Goal: Information Seeking & Learning: Learn about a topic

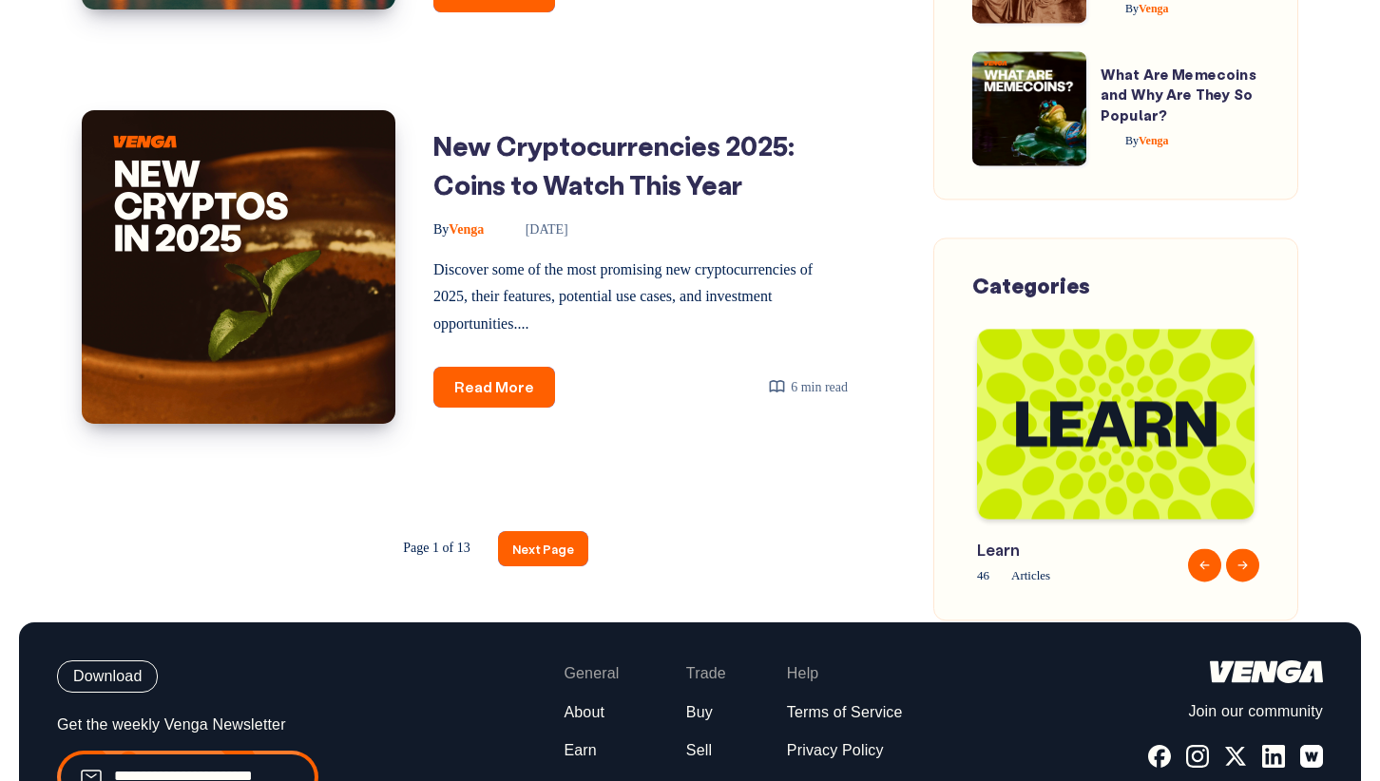
scroll to position [2970, 0]
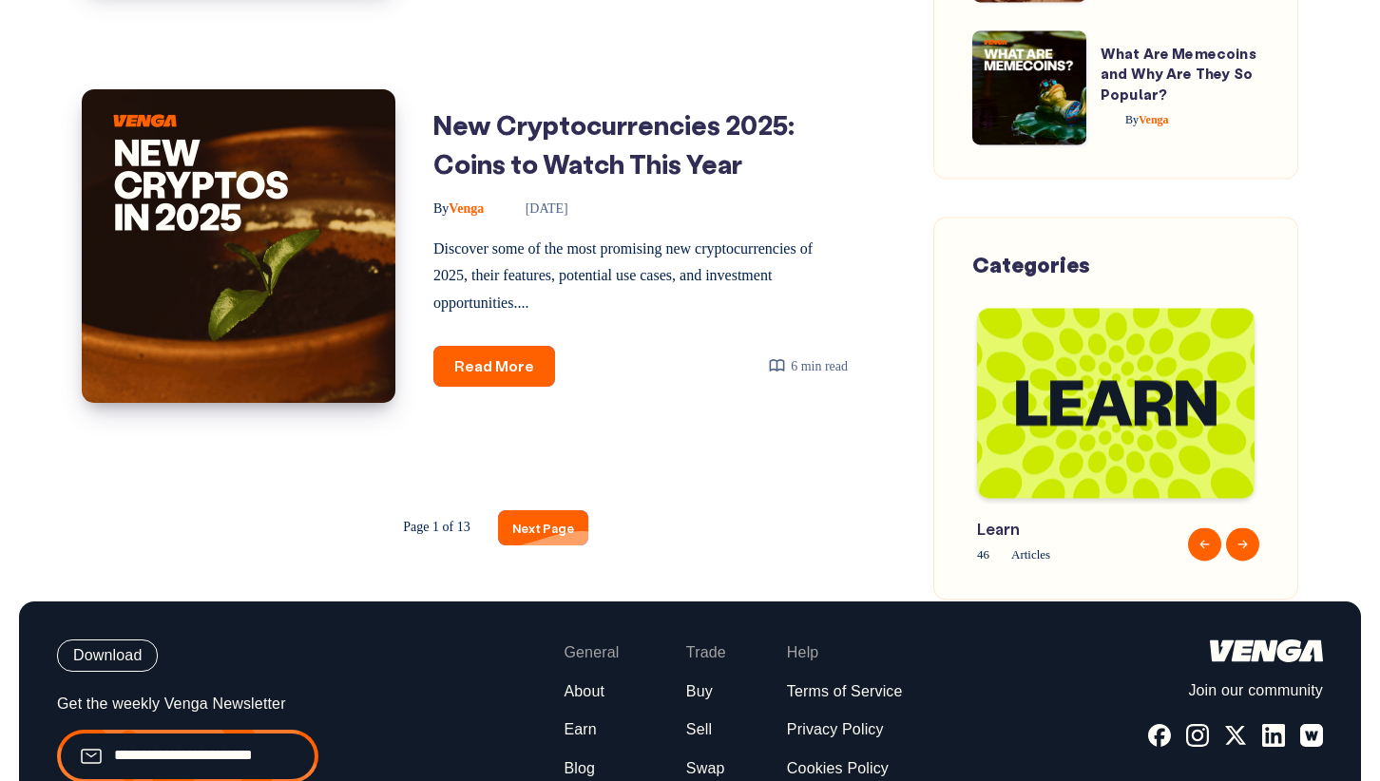
click at [530, 546] on link "Next Page" at bounding box center [543, 527] width 90 height 35
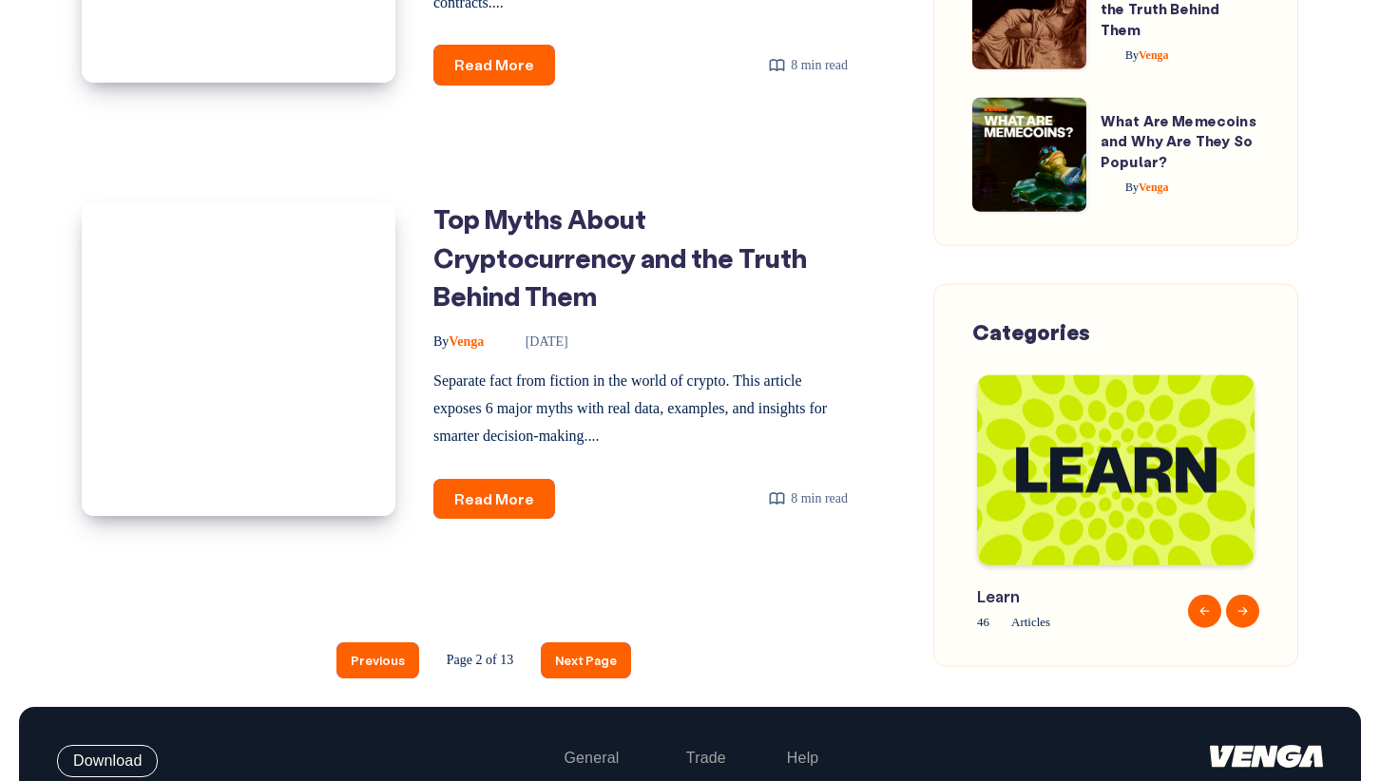
scroll to position [2797, 0]
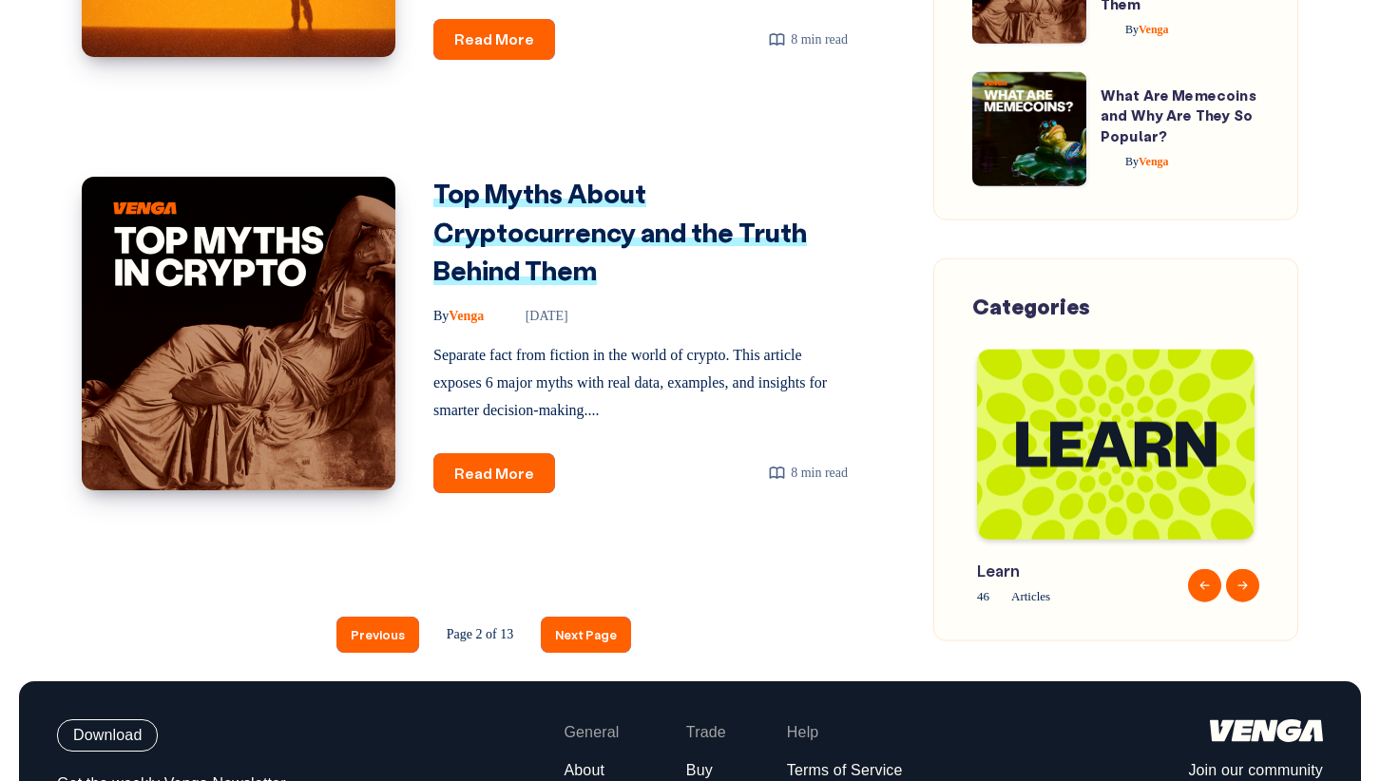
click at [533, 182] on link "Top Myths About Cryptocurrency and the Truth Behind Them" at bounding box center [619, 231] width 373 height 111
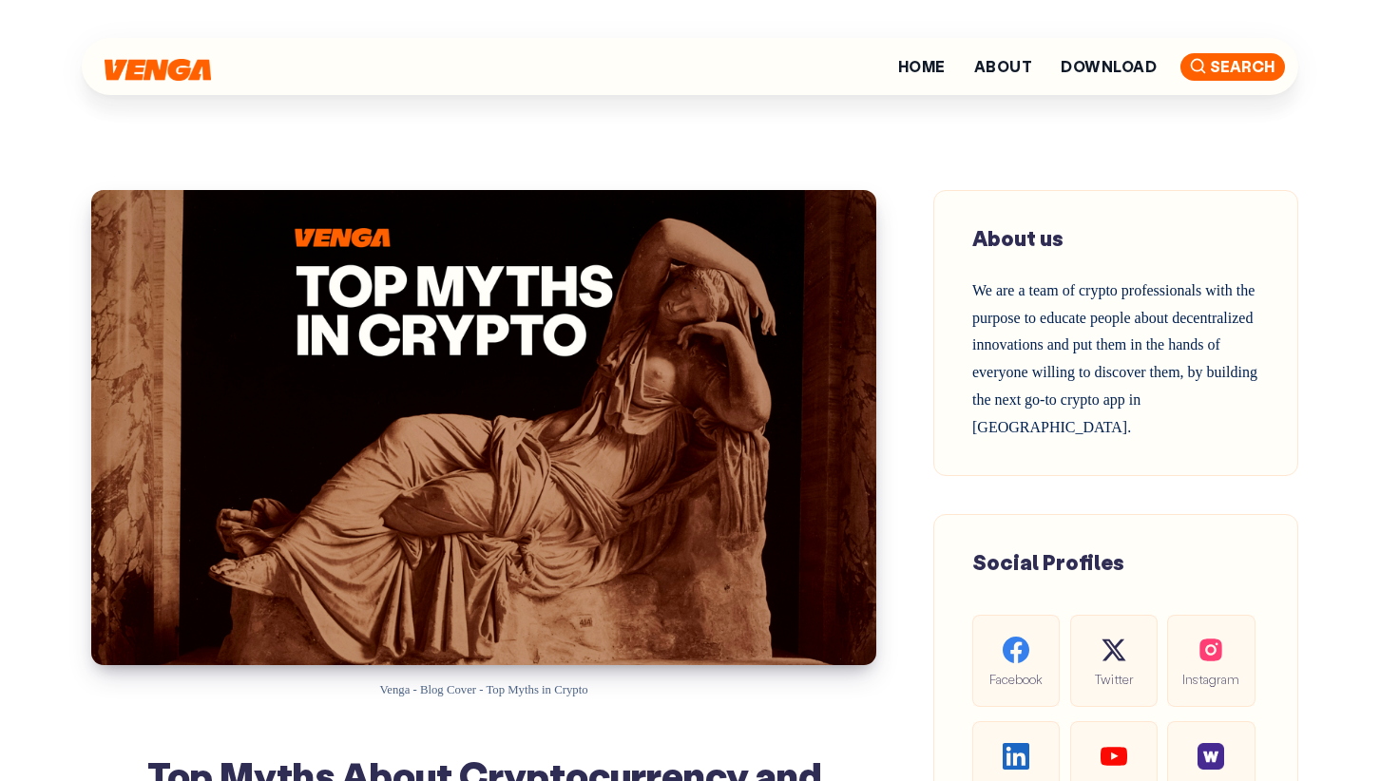
click at [1180, 79] on span "Search" at bounding box center [1232, 67] width 105 height 28
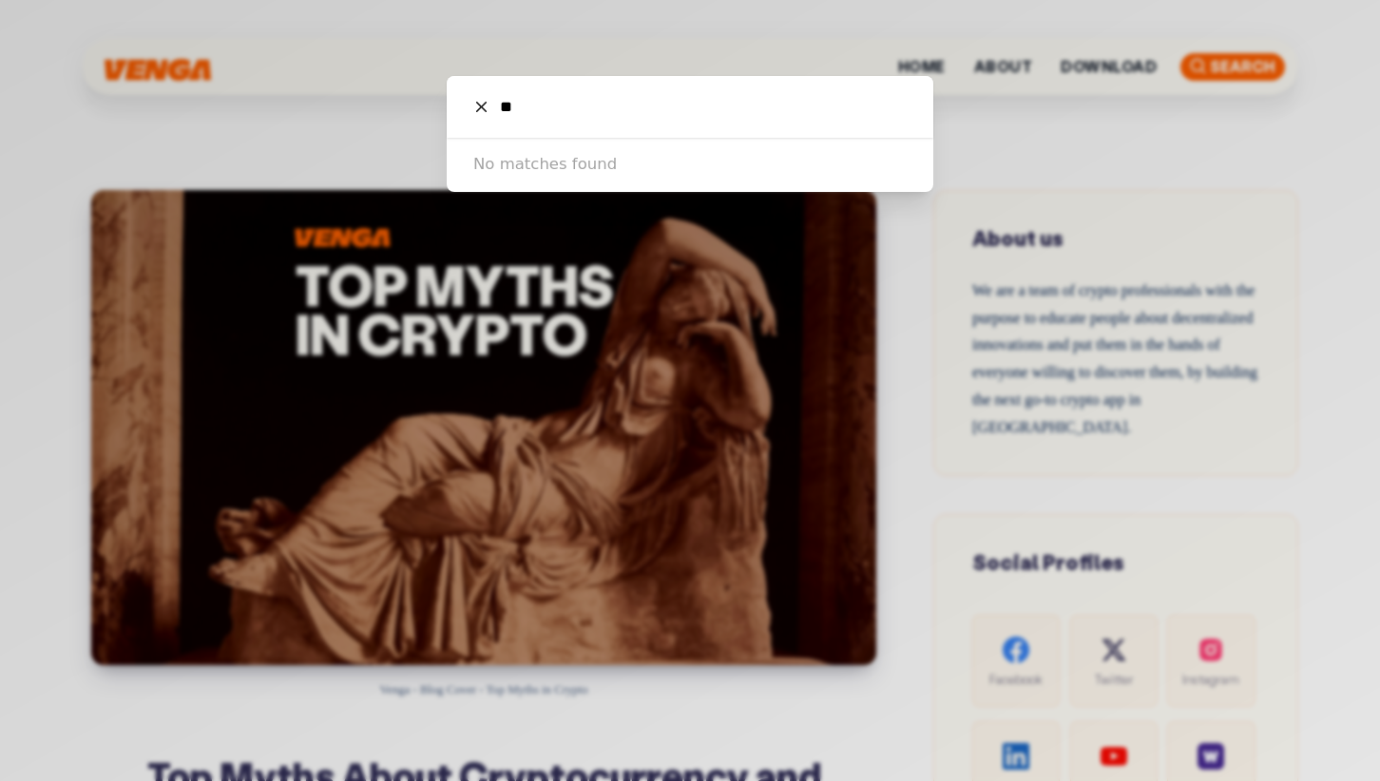
type input "*"
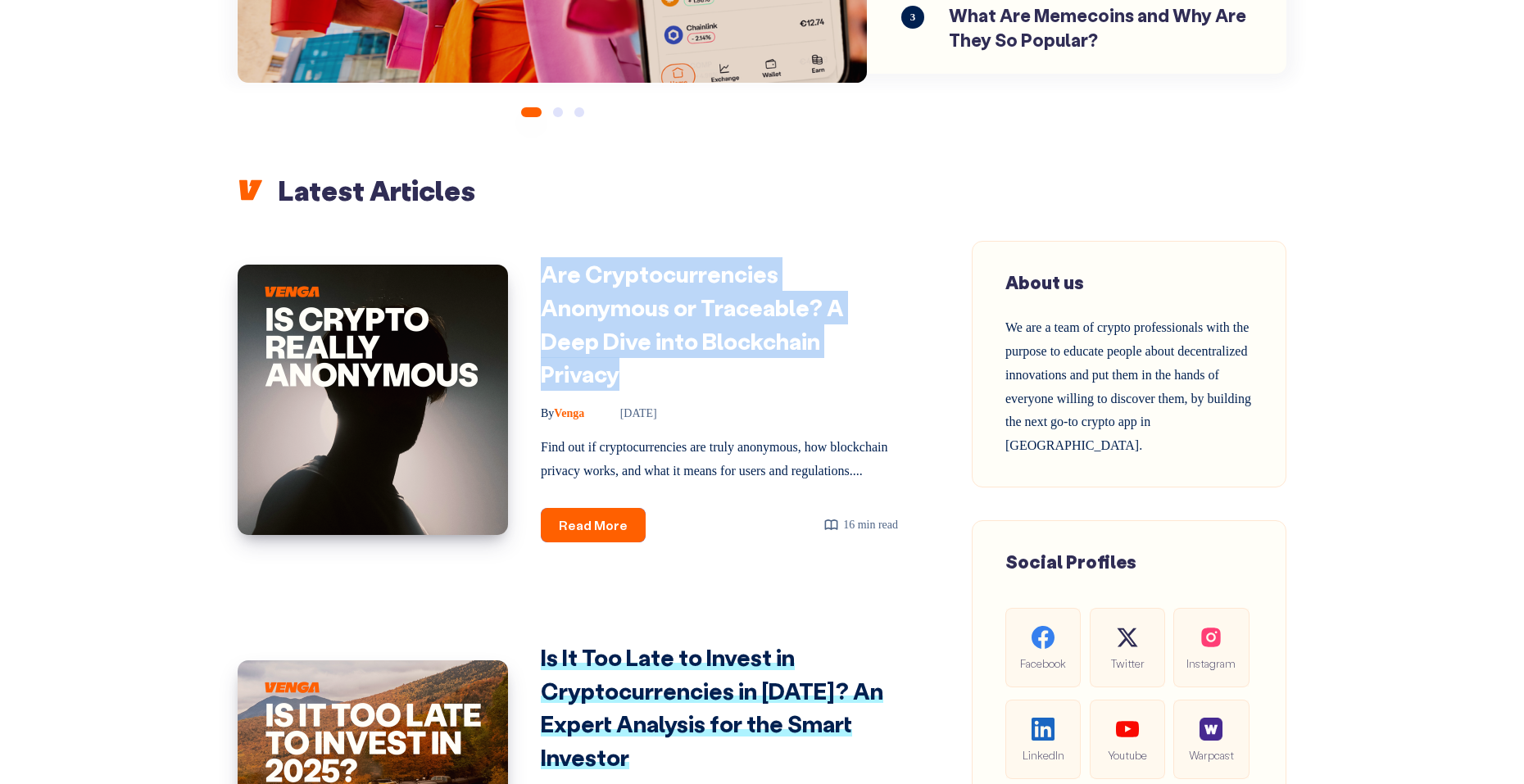
scroll to position [493, 0]
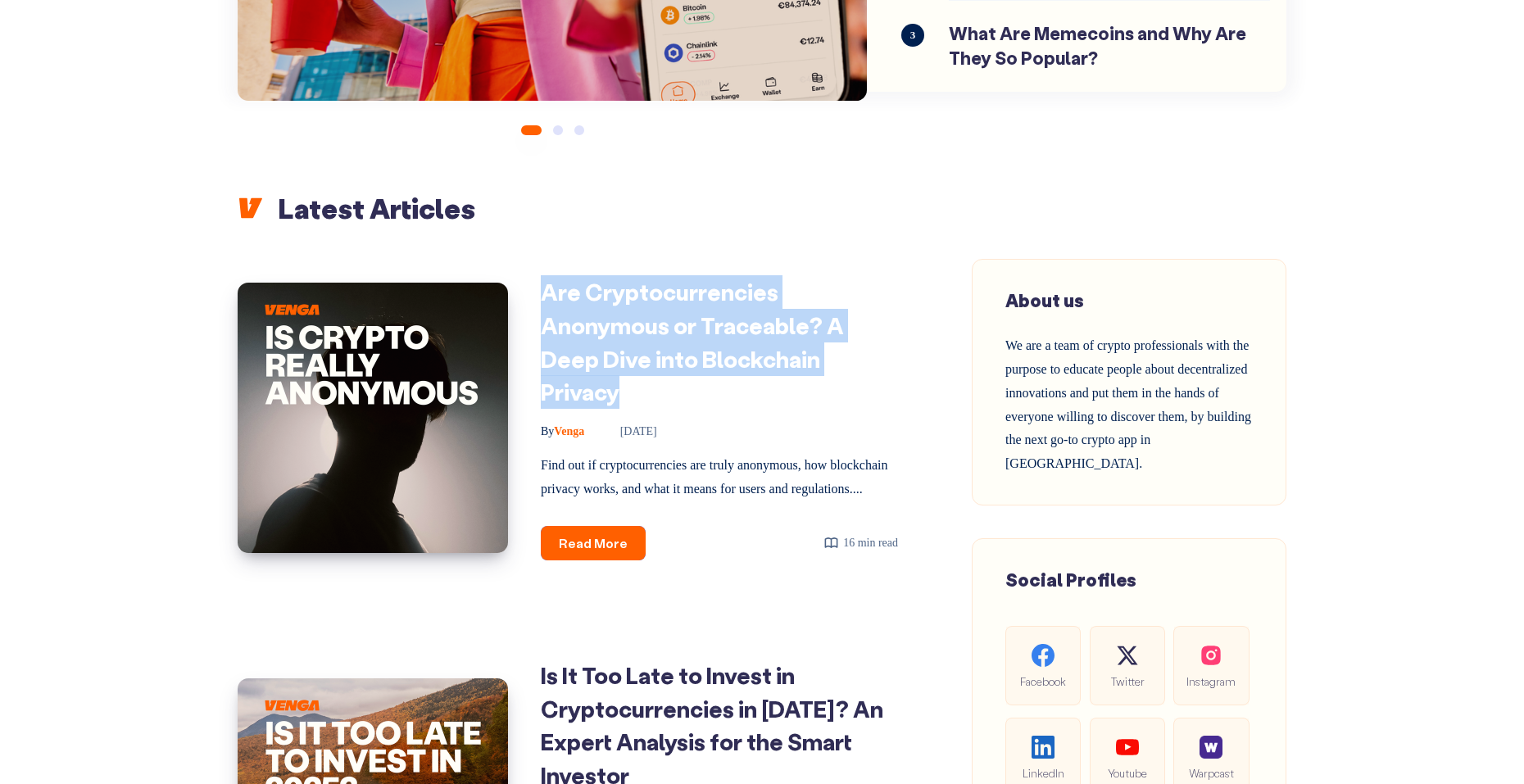
click at [628, 306] on h1 "Are Cryptocurrencies Anonymous or Traceable? A Deep Dive into Blockchain Privacy" at bounding box center [719, 341] width 357 height 133
